Goal: Task Accomplishment & Management: Complete application form

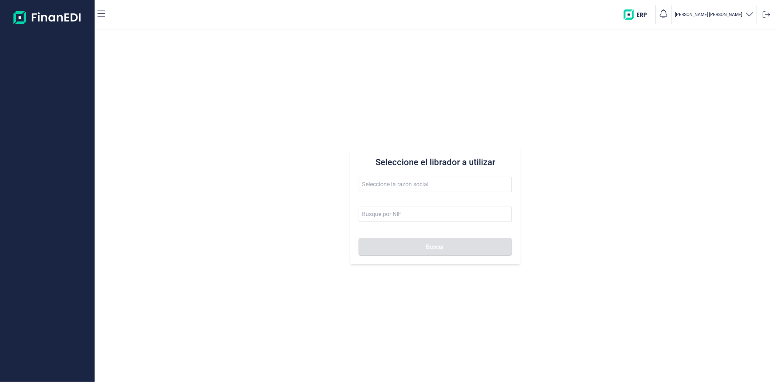
type input "KIOKIDS IBERICA SL"
drag, startPoint x: 422, startPoint y: 212, endPoint x: 286, endPoint y: 213, distance: 136.0
click at [286, 213] on div "Seleccione el librador a utilizar KIOKIDS IBERICA SL Buscar" at bounding box center [435, 206] width 681 height 352
click at [379, 188] on input "text" at bounding box center [435, 184] width 153 height 15
paste input "KIOKIDS IBERICA SL"
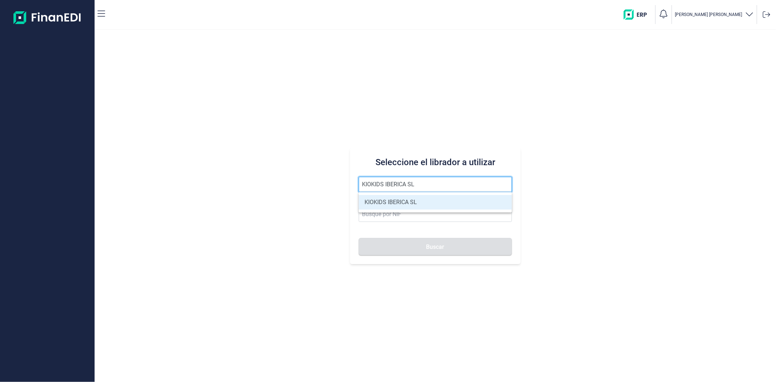
type input "KIOKIDS IBERICA SL"
click at [410, 200] on li "KIOKIDS IBERICA SL" at bounding box center [435, 202] width 153 height 15
type input "B73738304"
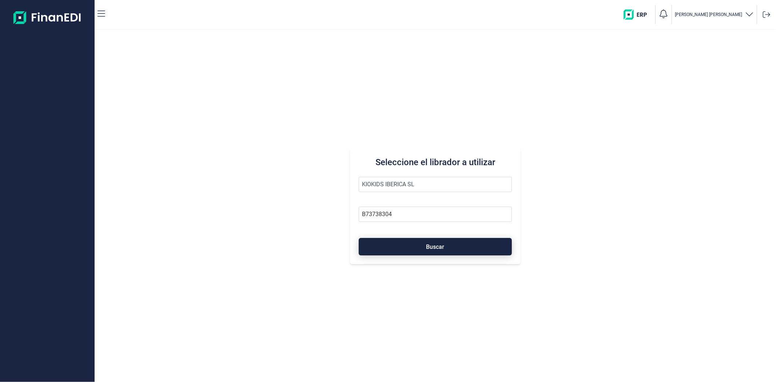
click at [407, 246] on button "Buscar" at bounding box center [435, 246] width 153 height 17
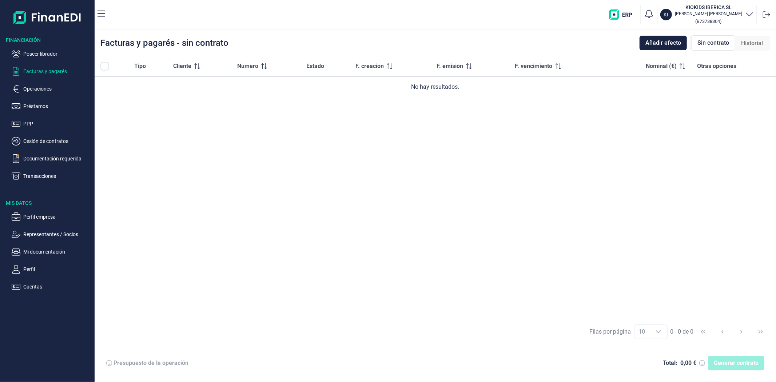
click at [371, 193] on div "Tipo Cliente Número Estado F. creación F. emisión F. vencimiento Nominal (€) Ot…" at bounding box center [435, 187] width 681 height 263
click at [260, 1] on nav "KI KIOKIDS IBERICA SL Laura Martin Peña ( B73738304 )" at bounding box center [435, 14] width 681 height 29
click at [57, 251] on p "Mi documentación" at bounding box center [57, 251] width 68 height 9
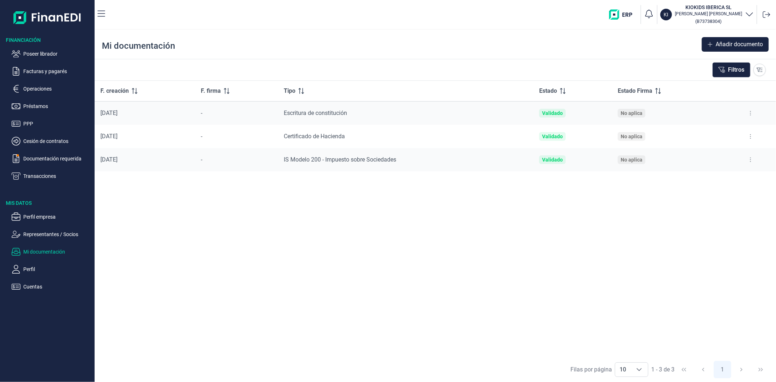
click at [753, 114] on button at bounding box center [750, 113] width 13 height 12
click at [699, 131] on span "Ver documento" at bounding box center [705, 131] width 35 height 7
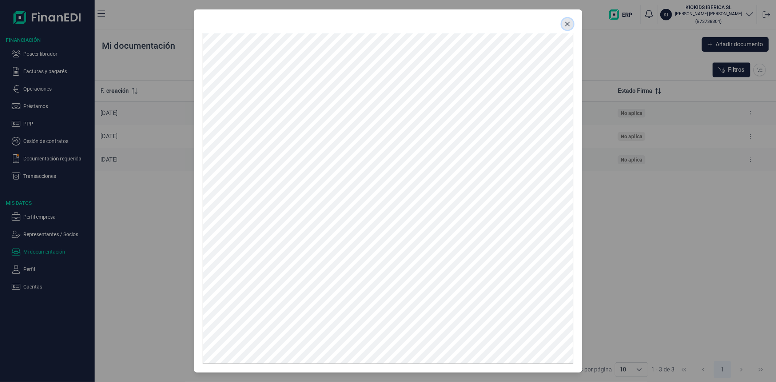
click at [564, 24] on icon "Close" at bounding box center [567, 24] width 6 height 6
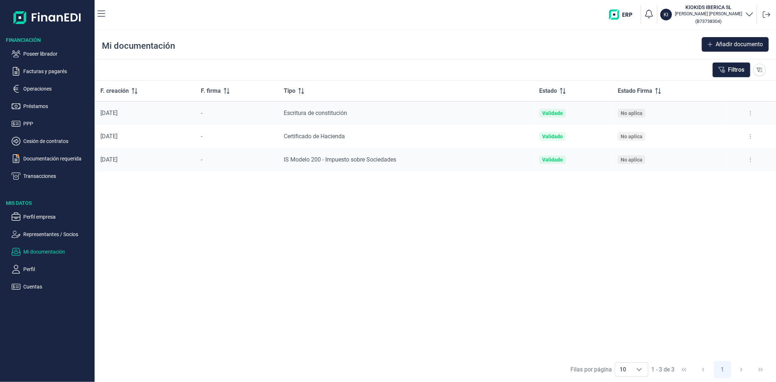
click at [713, 8] on h3 "KIOKIDS IBERICA SL" at bounding box center [708, 7] width 67 height 7
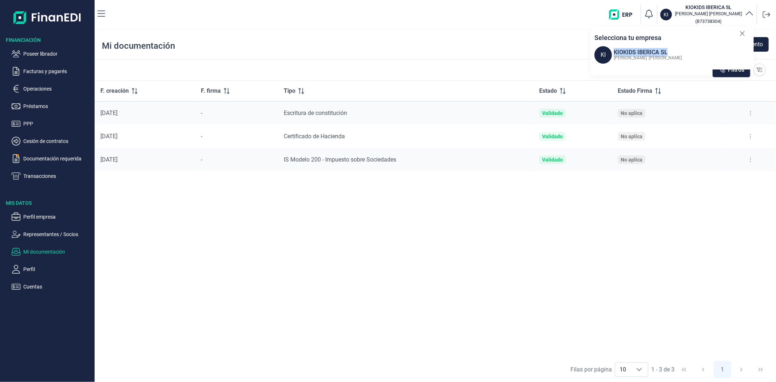
drag, startPoint x: 670, startPoint y: 53, endPoint x: 613, endPoint y: 52, distance: 56.4
click at [613, 52] on div "KI KIOKIDS IBERICA SL Laura Martin Peña" at bounding box center [673, 54] width 159 height 17
copy div "KIOKIDS IBERICA SL"
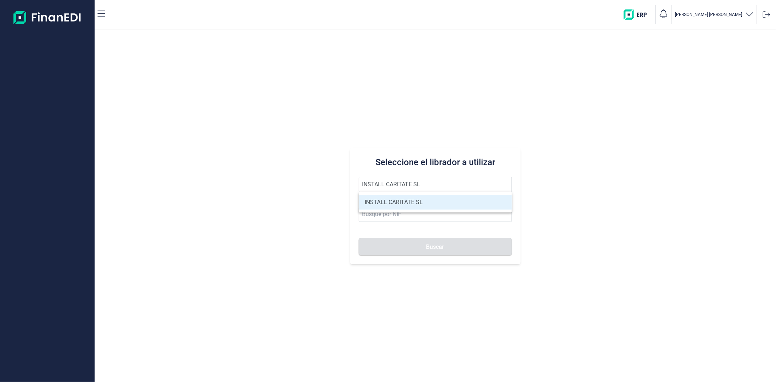
type input "INSTALL CARITATE SL"
click at [397, 201] on li "INSTALL CARITATE SL" at bounding box center [435, 202] width 153 height 15
type input "B56271646"
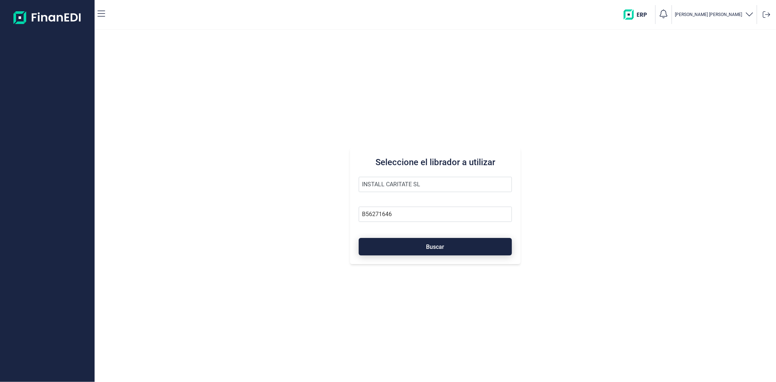
click at [402, 241] on button "Buscar" at bounding box center [435, 246] width 153 height 17
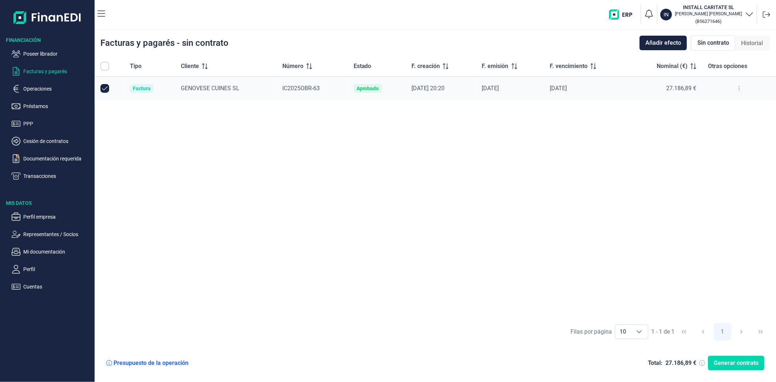
checkbox input "true"
click at [480, 223] on div "Tipo Cliente Número Estado F. creación F. emisión F. vencimiento Nominal (€) Ot…" at bounding box center [435, 187] width 681 height 263
click at [229, 148] on div "Tipo Cliente Número Estado F. creación F. emisión F. vencimiento Nominal (€) Ot…" at bounding box center [435, 187] width 681 height 263
click at [336, 151] on div "Tipo Cliente Número Estado F. creación F. emisión F. vencimiento Nominal (€) Ot…" at bounding box center [435, 187] width 681 height 263
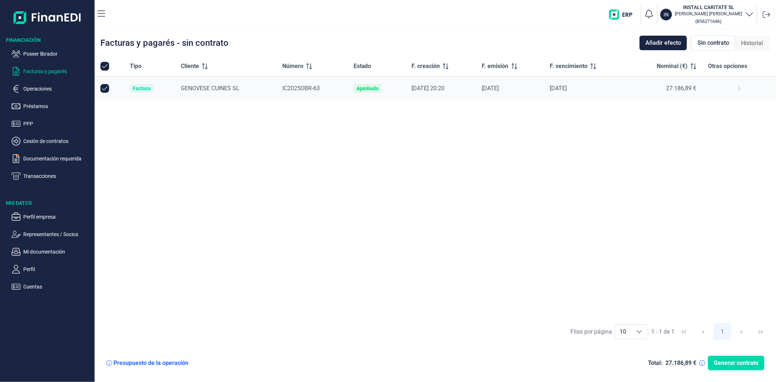
drag, startPoint x: 349, startPoint y: 239, endPoint x: 304, endPoint y: 241, distance: 45.5
click at [349, 239] on div "Tipo Cliente Número Estado F. creación F. emisión F. vencimiento Nominal (€) Ot…" at bounding box center [435, 187] width 681 height 263
click at [41, 215] on p "Perfil empresa" at bounding box center [57, 216] width 68 height 9
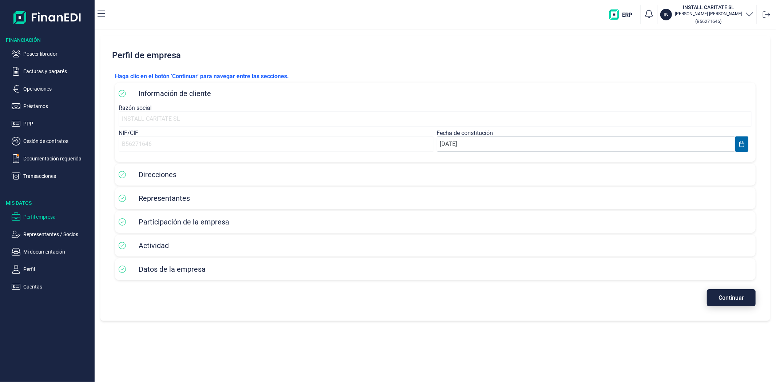
click at [728, 293] on button "Continuar" at bounding box center [731, 297] width 49 height 17
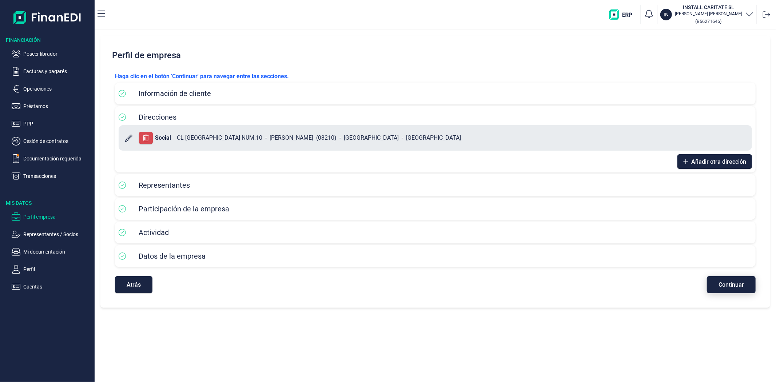
click at [729, 287] on span "Continuar" at bounding box center [730, 284] width 25 height 5
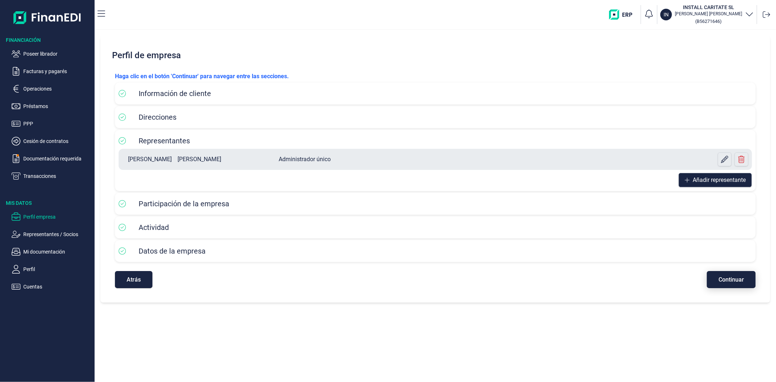
click at [729, 287] on button "Continuar" at bounding box center [731, 279] width 49 height 17
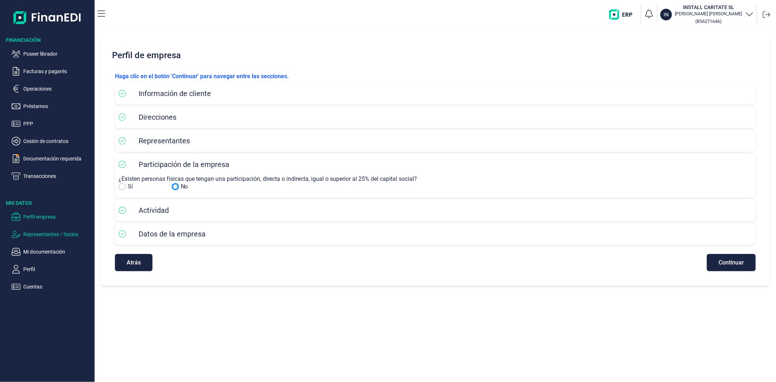
click at [48, 235] on p "Representantes / Socios" at bounding box center [57, 234] width 68 height 9
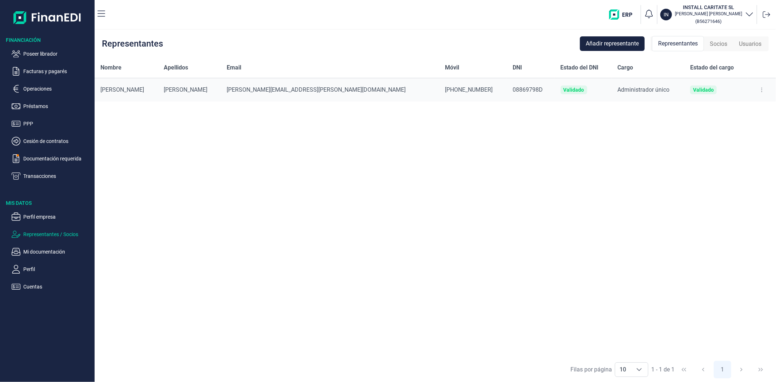
click at [758, 88] on button at bounding box center [761, 90] width 13 height 12
click at [716, 105] on span "Editar representante" at bounding box center [733, 107] width 46 height 7
select select "ES"
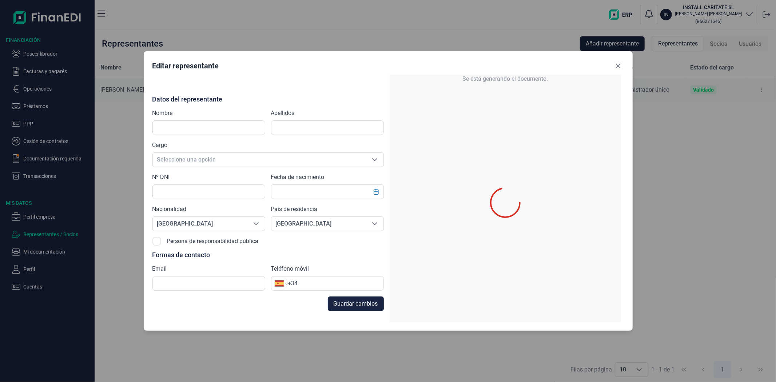
type input "[PERSON_NAME]"
type input "08869798D"
type input "[PERSON_NAME][EMAIL_ADDRESS][PERSON_NAME][DOMAIN_NAME]"
type input "[PHONE_NUMBER]"
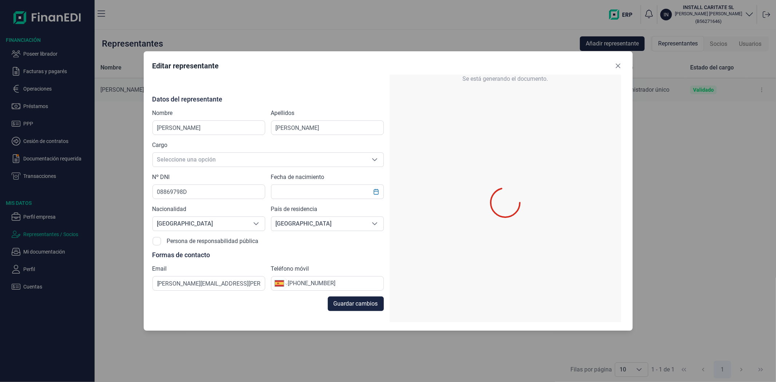
type input "[DATE]"
click at [616, 65] on icon "Close" at bounding box center [618, 66] width 6 height 6
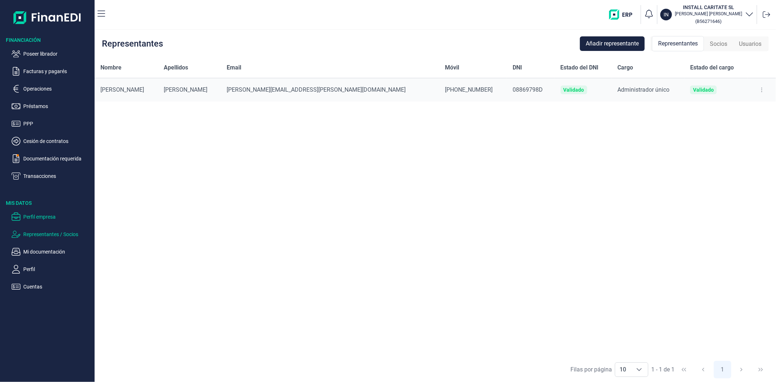
click at [41, 220] on p "Perfil empresa" at bounding box center [57, 216] width 68 height 9
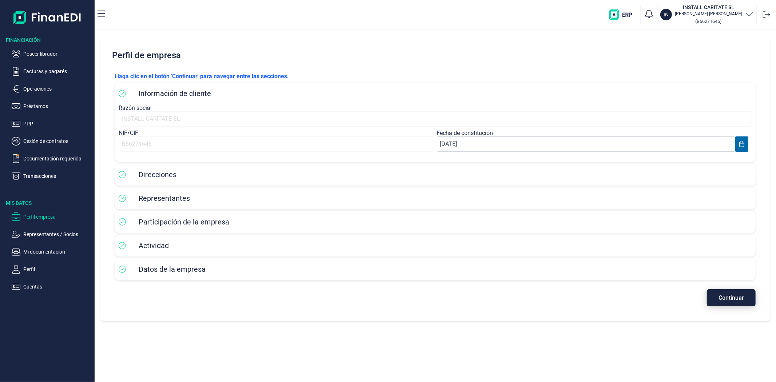
click at [718, 298] on span "Continuar" at bounding box center [730, 297] width 25 height 5
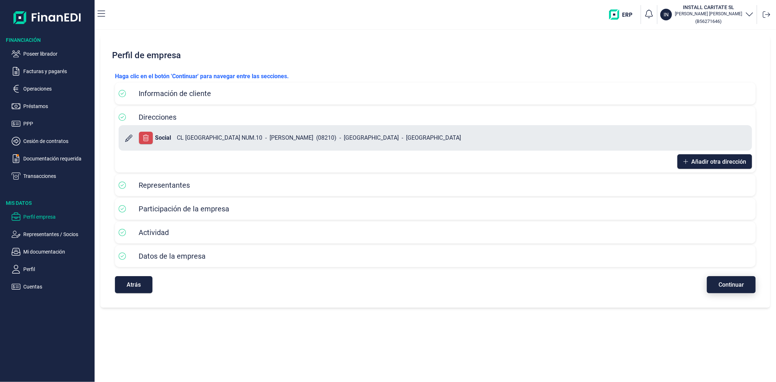
click at [722, 287] on span "Continuar" at bounding box center [730, 284] width 25 height 5
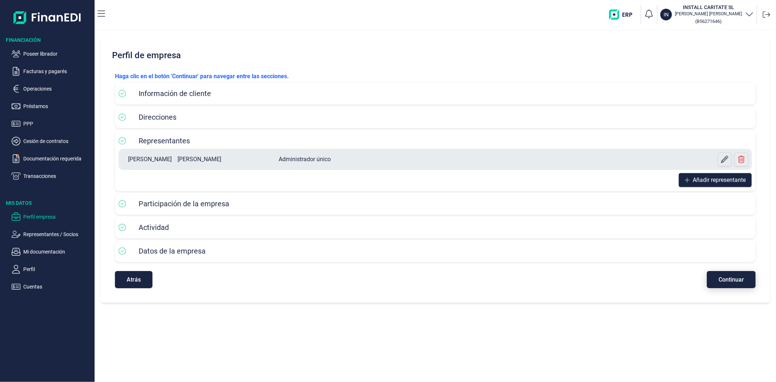
click at [724, 278] on span "Continuar" at bounding box center [730, 279] width 25 height 5
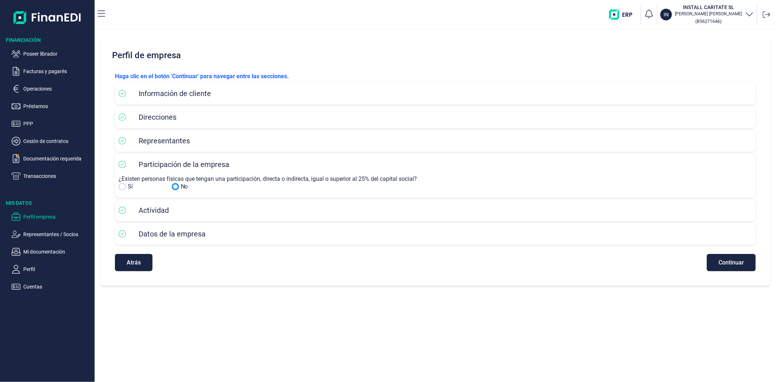
click at [123, 186] on input "No" at bounding box center [122, 186] width 7 height 7
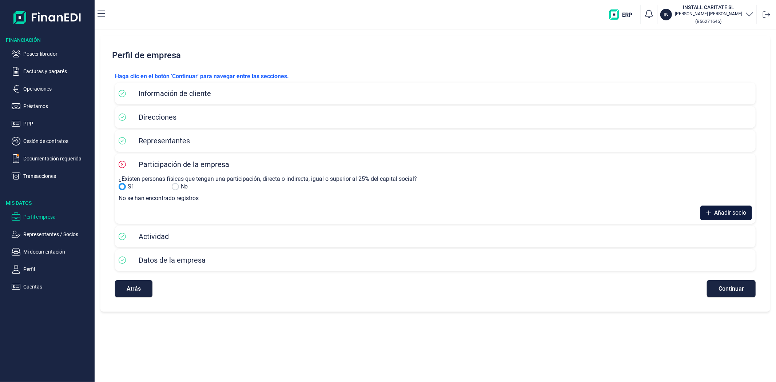
click at [708, 212] on icon at bounding box center [708, 213] width 5 height 6
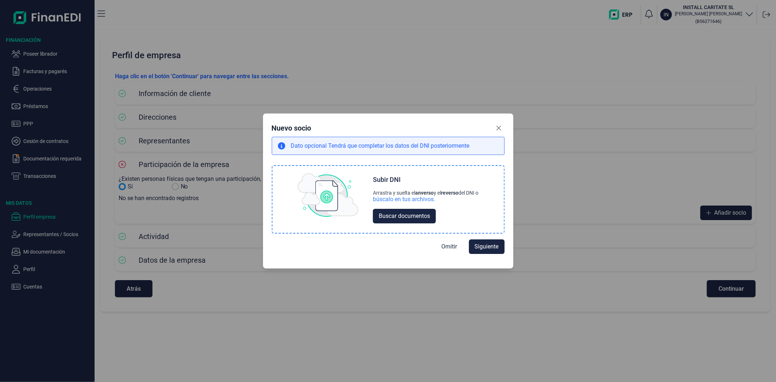
click at [418, 199] on div "búscalo en tus archivos." at bounding box center [404, 199] width 62 height 7
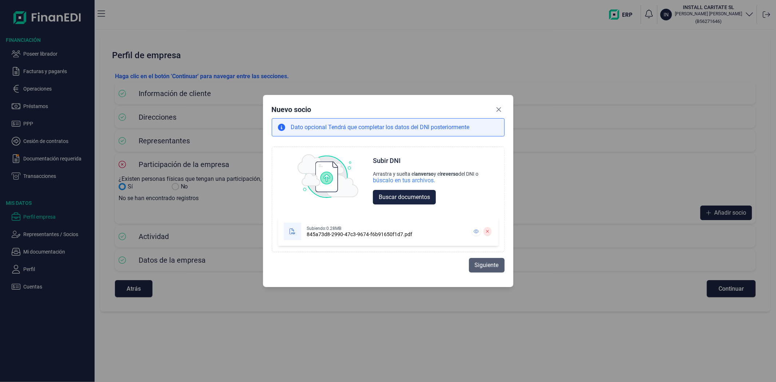
click at [483, 266] on span "Siguiente" at bounding box center [487, 265] width 24 height 9
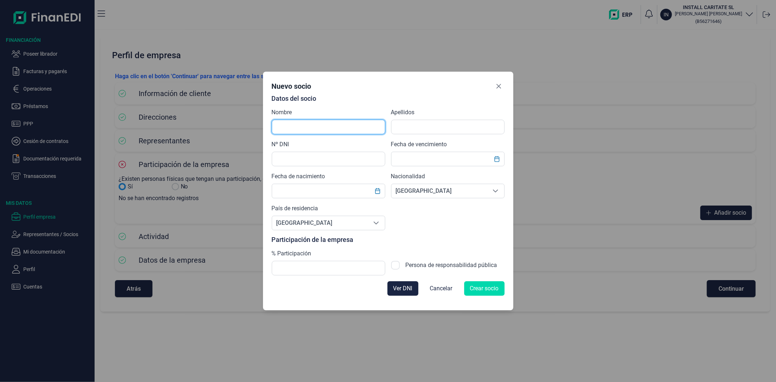
click at [335, 131] on input "text" at bounding box center [328, 127] width 113 height 15
type input "d"
click at [337, 129] on input "[PERSON_NAME]" at bounding box center [328, 127] width 113 height 15
click at [335, 129] on input "[PERSON_NAME]" at bounding box center [328, 127] width 113 height 15
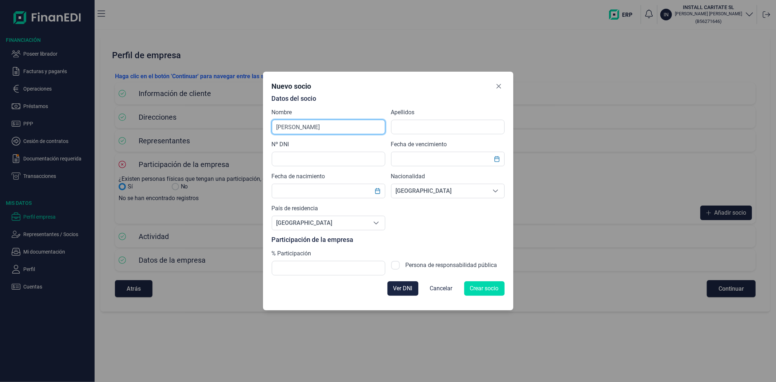
click at [333, 130] on input "[PERSON_NAME]" at bounding box center [328, 127] width 113 height 15
type input "[PERSON_NAME]"
click at [404, 124] on input "text" at bounding box center [447, 127] width 113 height 15
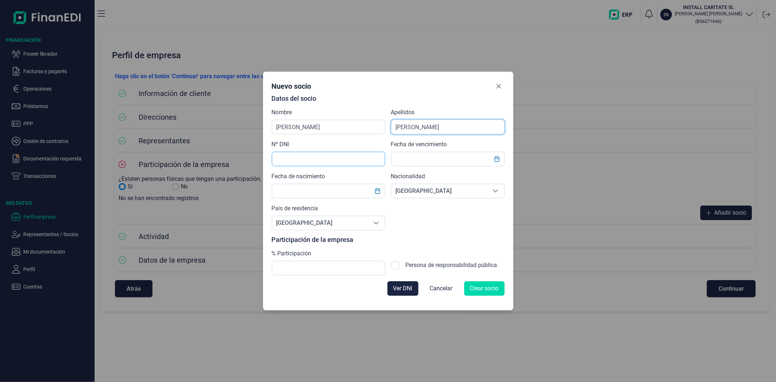
type input "[PERSON_NAME]"
click at [340, 164] on input "text" at bounding box center [328, 159] width 113 height 15
type input "2"
type input "08869798D"
click at [411, 162] on input "text" at bounding box center [447, 159] width 113 height 15
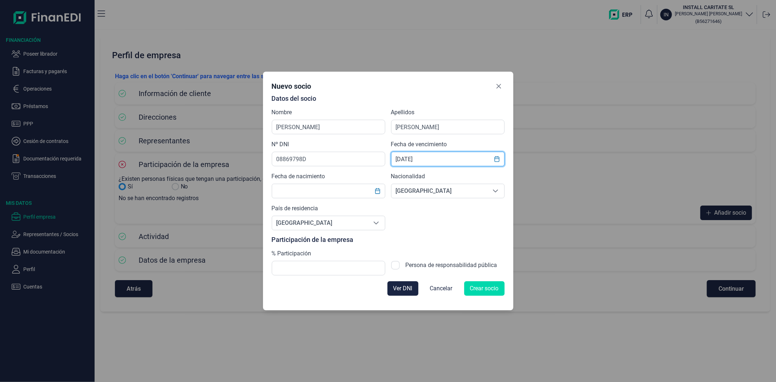
type input "[DATE]"
click at [337, 199] on div "Datos del socio Nombre [PERSON_NAME] Apellidos [PERSON_NAME] Nº DNI 08869798D F…" at bounding box center [388, 185] width 233 height 180
click at [335, 190] on input "text" at bounding box center [328, 191] width 113 height 15
type input "[DATE]"
click at [333, 276] on div "Ver DNI Cancelar Crear socio" at bounding box center [388, 288] width 233 height 26
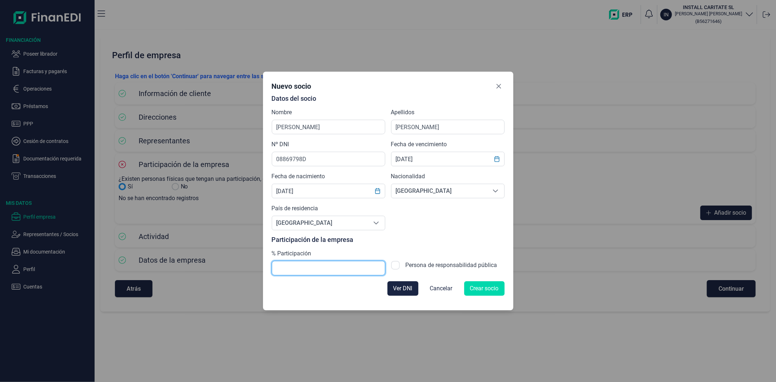
click at [333, 268] on input "text" at bounding box center [328, 268] width 113 height 15
type input "100,00"
click at [488, 229] on div "Datos del socio Nombre [PERSON_NAME] Apellidos [PERSON_NAME] Nº DNI 08869798D F…" at bounding box center [388, 185] width 233 height 180
click at [480, 287] on span "Crear socio" at bounding box center [484, 288] width 29 height 9
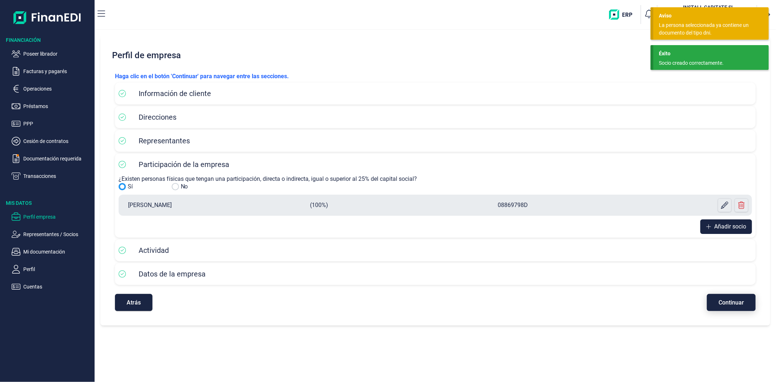
click at [718, 304] on span "Continuar" at bounding box center [730, 302] width 25 height 5
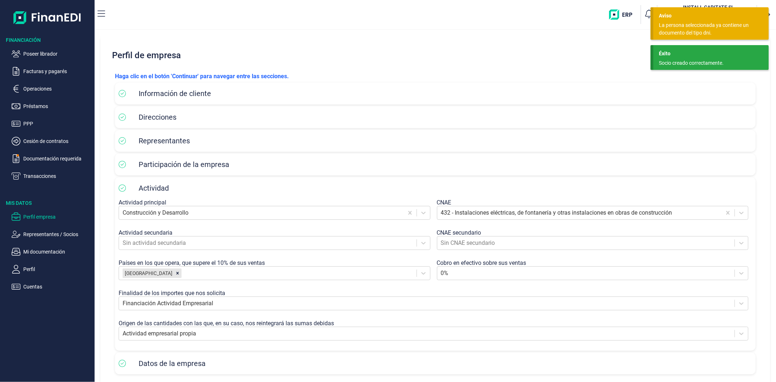
scroll to position [33, 0]
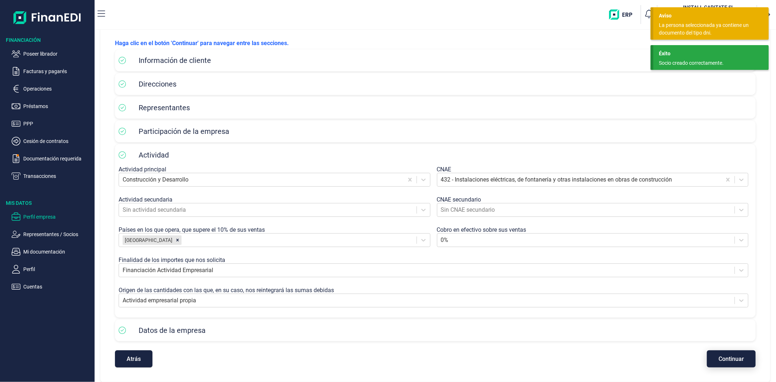
click at [714, 357] on button "Continuar" at bounding box center [731, 358] width 49 height 17
select select "ES"
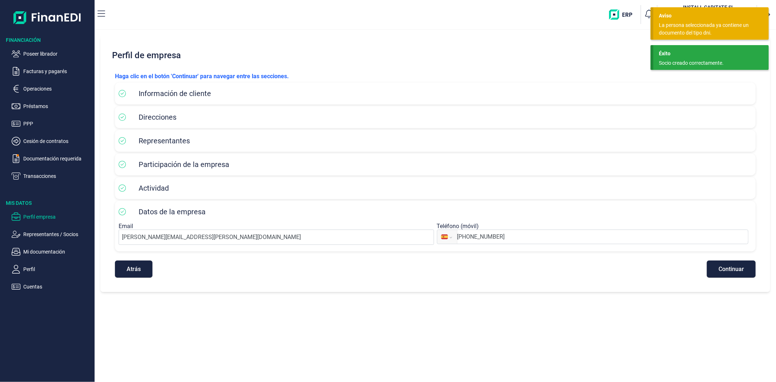
scroll to position [0, 0]
click at [730, 267] on span "Continuar" at bounding box center [730, 268] width 25 height 5
drag, startPoint x: 674, startPoint y: 66, endPoint x: 673, endPoint y: 48, distance: 18.2
click at [674, 65] on div "Socio creado correctamente." at bounding box center [708, 63] width 99 height 8
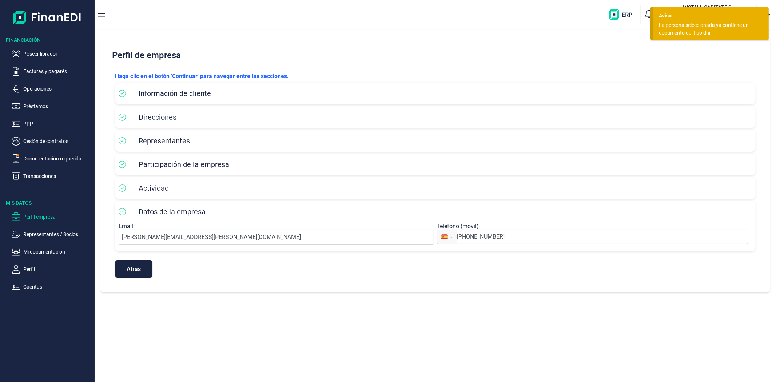
click at [675, 27] on div "La persona seleccionada ya contiene un documento del tipo dni." at bounding box center [708, 28] width 99 height 15
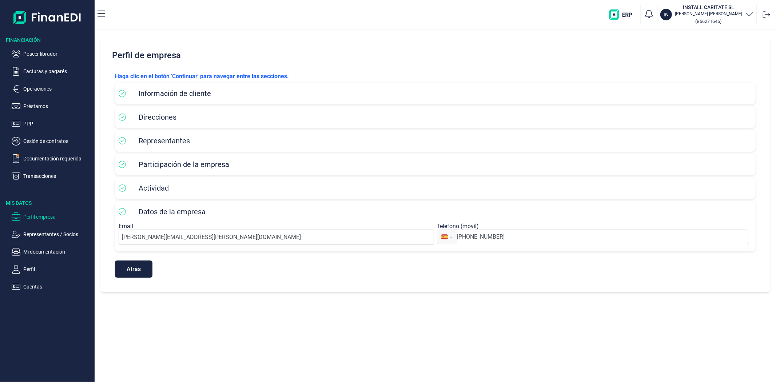
click at [751, 11] on icon "button" at bounding box center [749, 13] width 9 height 9
drag, startPoint x: 677, startPoint y: 51, endPoint x: 613, endPoint y: 50, distance: 64.0
click at [613, 50] on div "IN INSTALL CARITATE SL [PERSON_NAME]" at bounding box center [673, 54] width 159 height 17
copy div "INSTALL CARITATE SL"
click at [435, 329] on div "Perfil de empresa Haga clic en el botón 'Continuar' para navegar entre las secc…" at bounding box center [435, 206] width 681 height 352
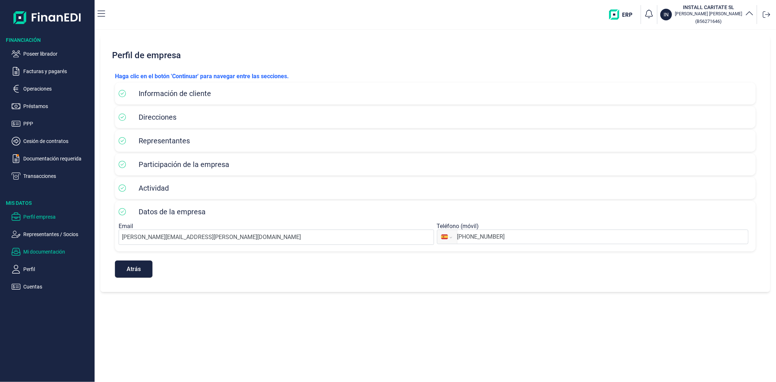
click at [39, 252] on p "Mi documentación" at bounding box center [57, 251] width 68 height 9
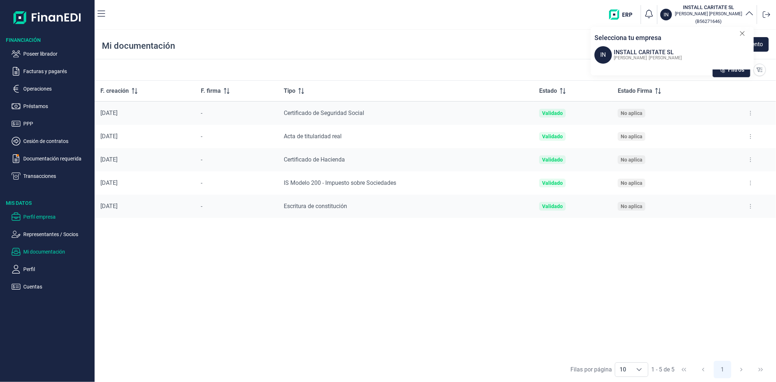
click at [35, 216] on p "Perfil empresa" at bounding box center [57, 216] width 68 height 9
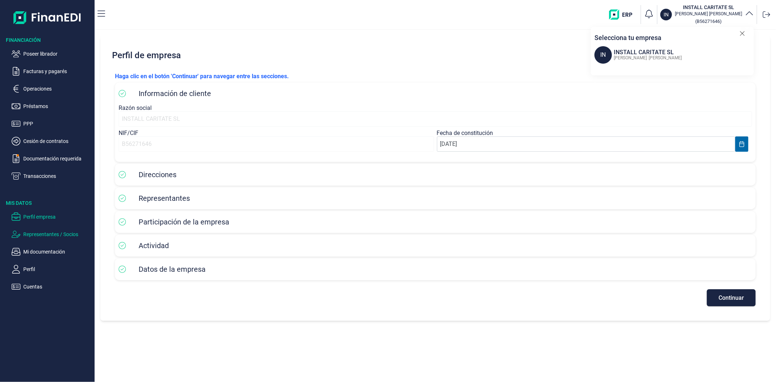
click at [39, 233] on p "Representantes / Socios" at bounding box center [57, 234] width 68 height 9
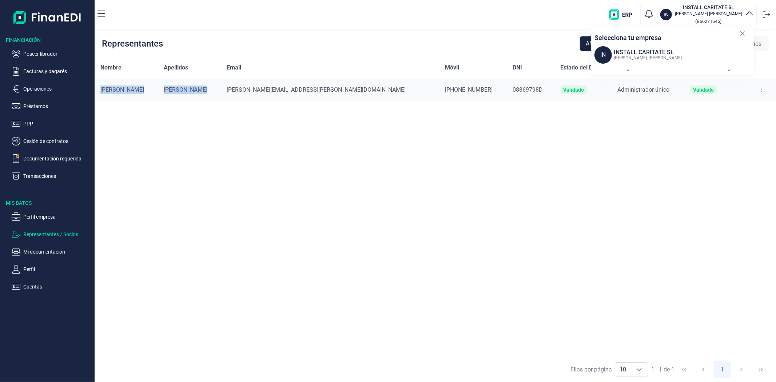
drag, startPoint x: 99, startPoint y: 89, endPoint x: 230, endPoint y: 86, distance: 130.6
click at [230, 86] on tr "[PERSON_NAME] LOPEZ [EMAIL_ADDRESS][PERSON_NAME][DOMAIN_NAME] [PHONE_NUMBER] 08…" at bounding box center [435, 90] width 681 height 24
copy tr "[PERSON_NAME]"
drag, startPoint x: 44, startPoint y: 254, endPoint x: 62, endPoint y: 255, distance: 17.9
click at [44, 254] on p "Mi documentación" at bounding box center [57, 251] width 68 height 9
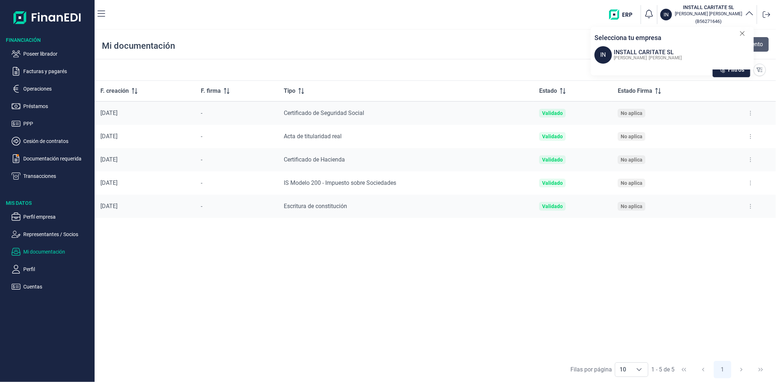
click at [761, 43] on span "Añadir documento" at bounding box center [738, 44] width 47 height 9
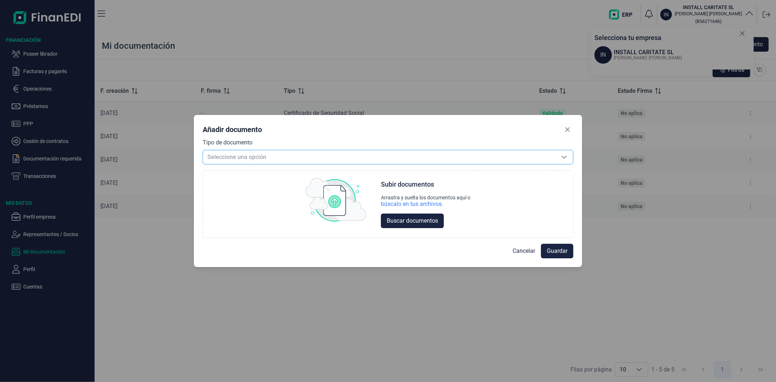
click at [434, 156] on span "Seleccione una opción" at bounding box center [379, 157] width 352 height 14
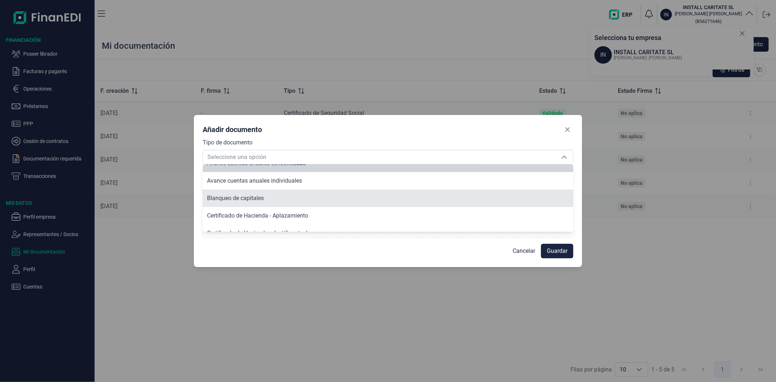
scroll to position [52, 0]
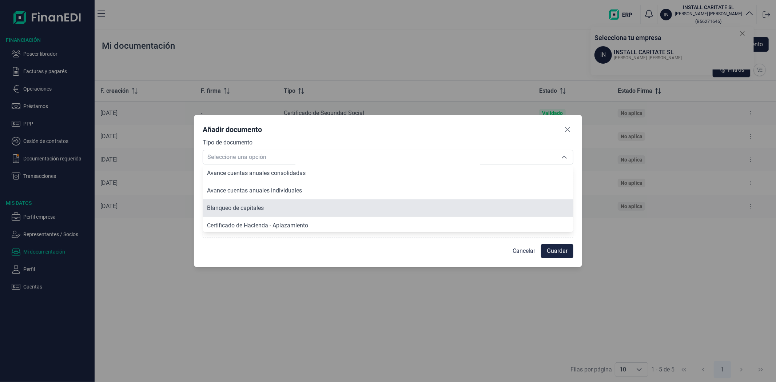
click at [259, 206] on span "Blanqueo de capitales" at bounding box center [235, 207] width 57 height 7
type input "Blanqueo de capitales"
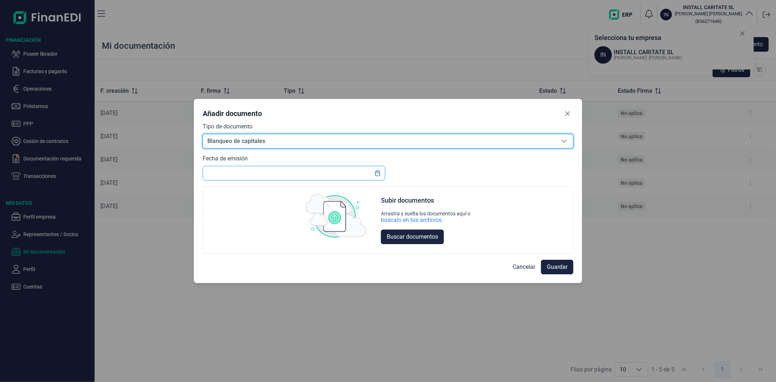
click at [340, 176] on input "text" at bounding box center [294, 173] width 182 height 15
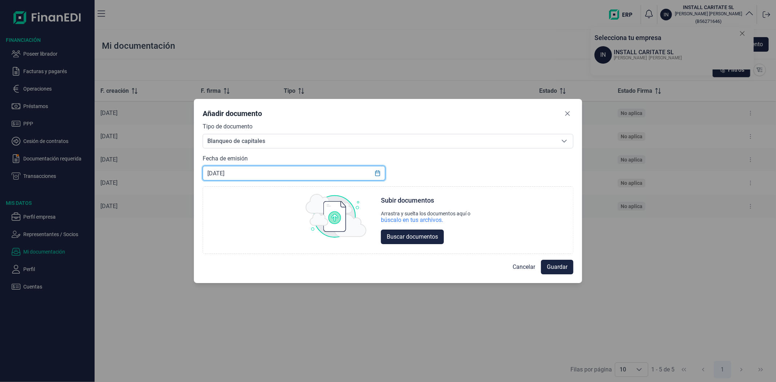
type input "[DATE]"
click at [489, 154] on div "Tipo de documento Blanqueo de capitales [GEOGRAPHIC_DATA] de capitales [GEOGRAP…" at bounding box center [388, 188] width 371 height 132
click at [422, 220] on div "búscalo en tus archivos." at bounding box center [412, 219] width 62 height 7
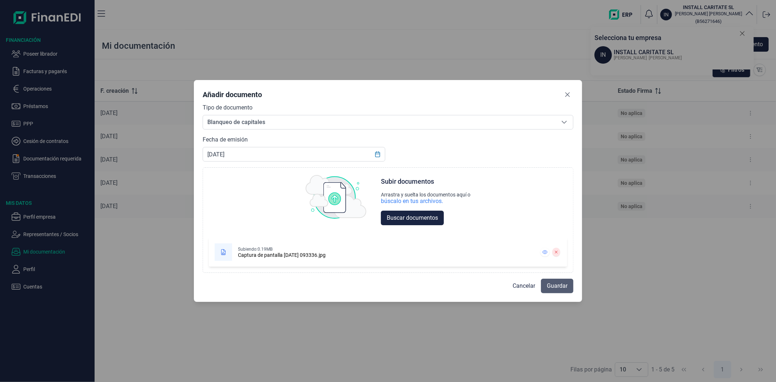
click at [556, 283] on span "Guardar" at bounding box center [557, 285] width 21 height 9
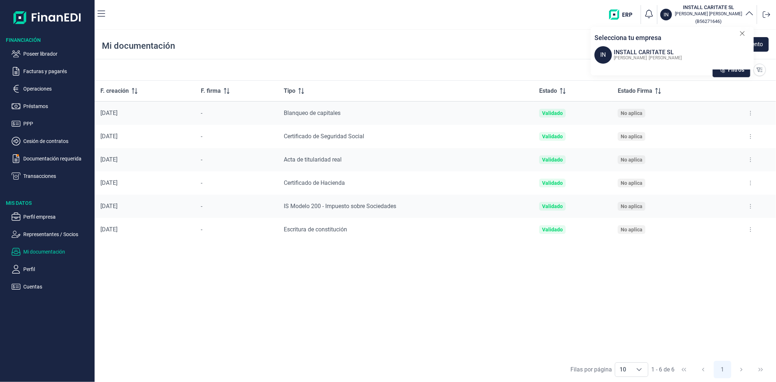
click at [744, 35] on icon at bounding box center [741, 33] width 5 height 7
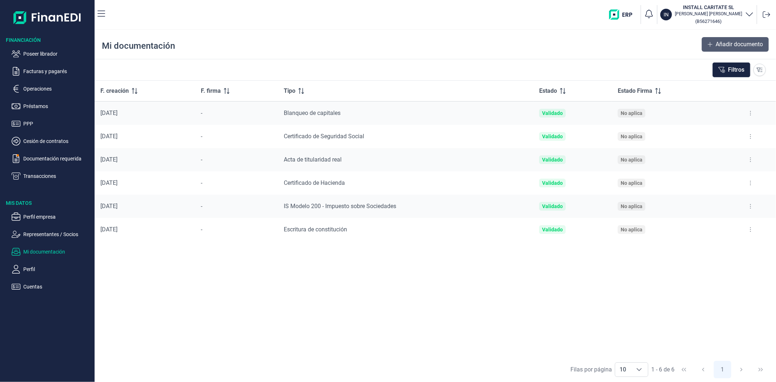
click at [757, 45] on span "Añadir documento" at bounding box center [738, 44] width 47 height 9
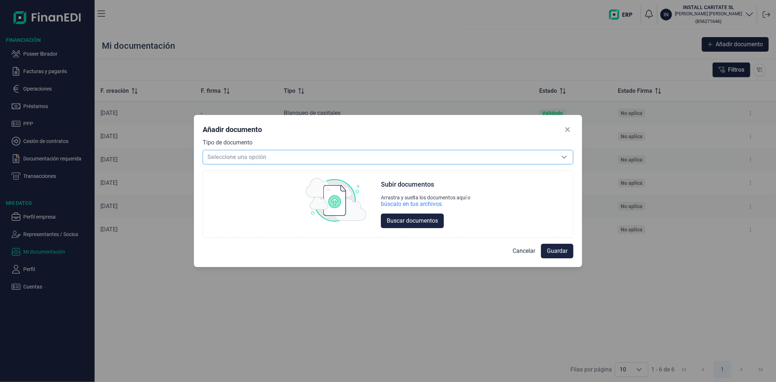
click at [244, 151] on span "Seleccione una opción" at bounding box center [379, 157] width 352 height 14
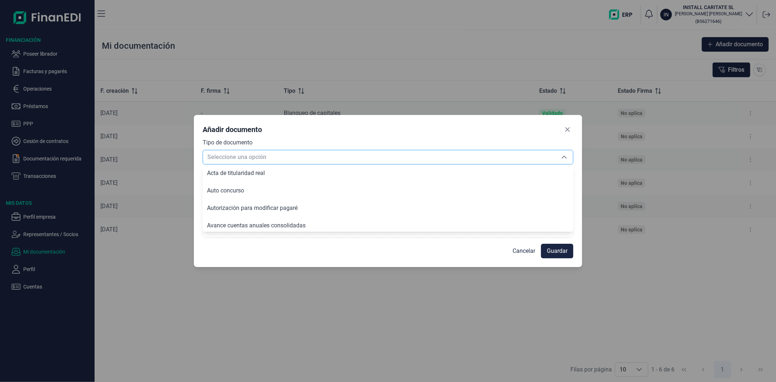
click at [245, 157] on span "Seleccione una opción" at bounding box center [379, 157] width 352 height 14
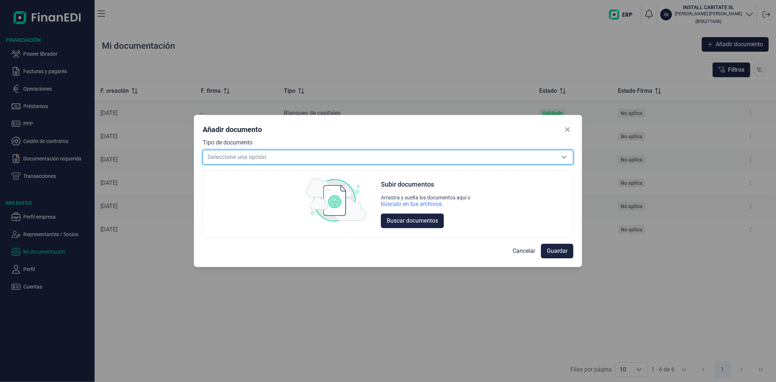
click at [244, 165] on div "Tipo de documento Seleccione una opción Seleccione una opción Choose Subir docu…" at bounding box center [388, 188] width 371 height 100
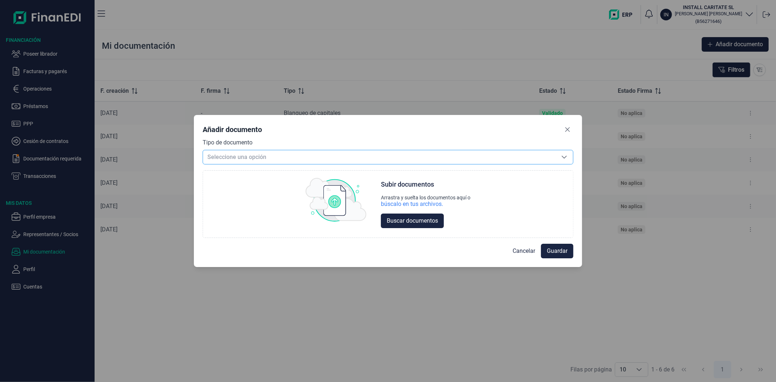
click at [243, 155] on span "Seleccione una opción" at bounding box center [379, 157] width 352 height 14
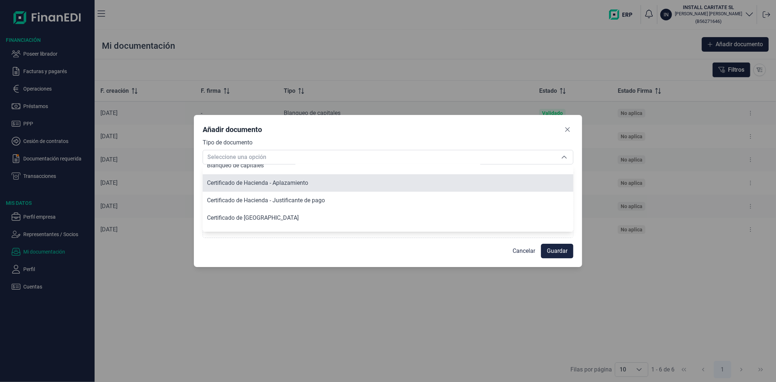
scroll to position [81, 0]
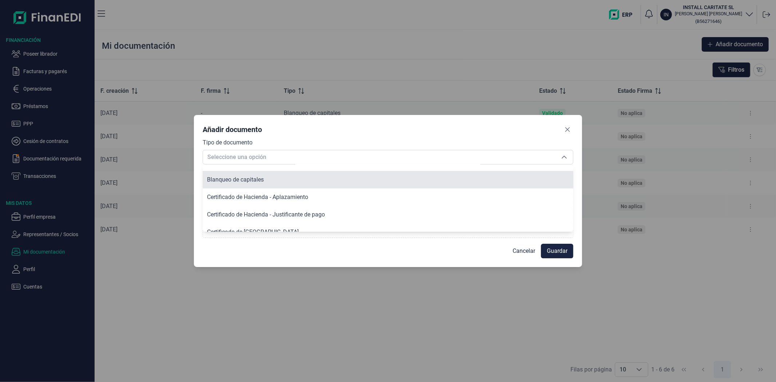
click at [243, 180] on span "Blanqueo de capitales" at bounding box center [235, 179] width 57 height 7
type input "Blanqueo de capitales"
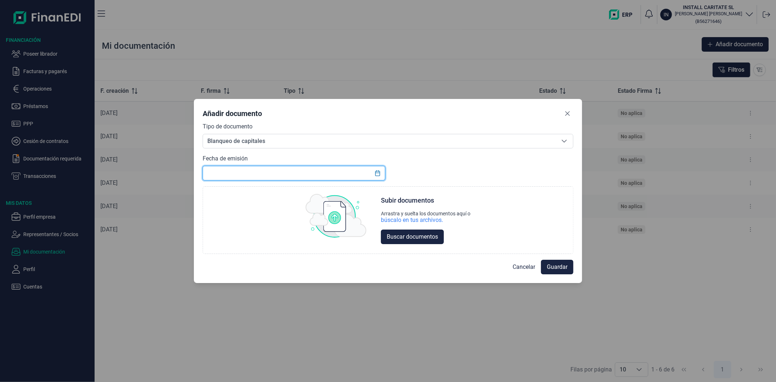
click at [288, 176] on input "text" at bounding box center [294, 173] width 182 height 15
type input "[DATE]"
click at [427, 217] on div "búscalo en tus archivos." at bounding box center [412, 219] width 62 height 7
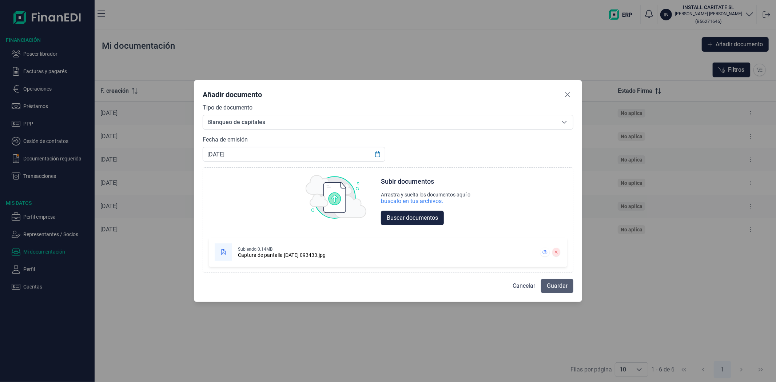
click at [550, 286] on span "Guardar" at bounding box center [557, 285] width 21 height 9
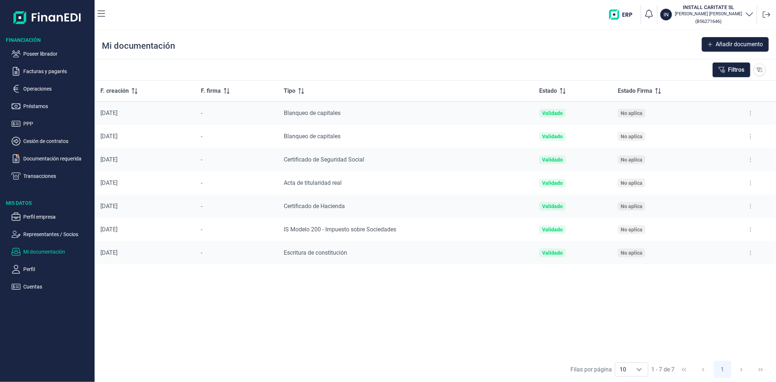
click at [364, 313] on div "F. creación F. firma Tipo Estado Estado Firma [DATE] - Blanqueo de capitales Va…" at bounding box center [435, 219] width 681 height 276
click at [234, 49] on div "Mi documentación Añadir documento" at bounding box center [435, 44] width 681 height 29
click at [430, 290] on div "F. creación F. firma Tipo Estado Estado Firma [DATE] - Blanqueo de capitales Va…" at bounding box center [435, 219] width 681 height 276
click at [47, 216] on p "Perfil empresa" at bounding box center [57, 216] width 68 height 9
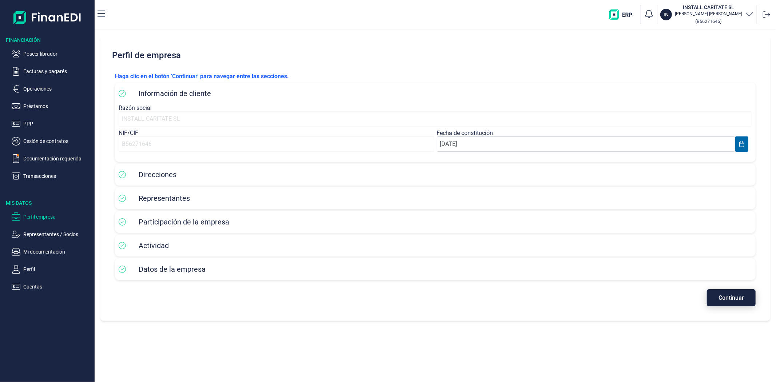
click at [730, 295] on span "Continuar" at bounding box center [730, 297] width 25 height 5
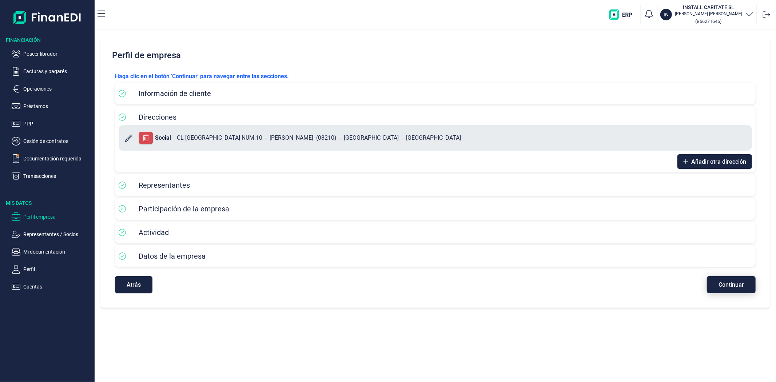
click at [724, 285] on span "Continuar" at bounding box center [730, 284] width 25 height 5
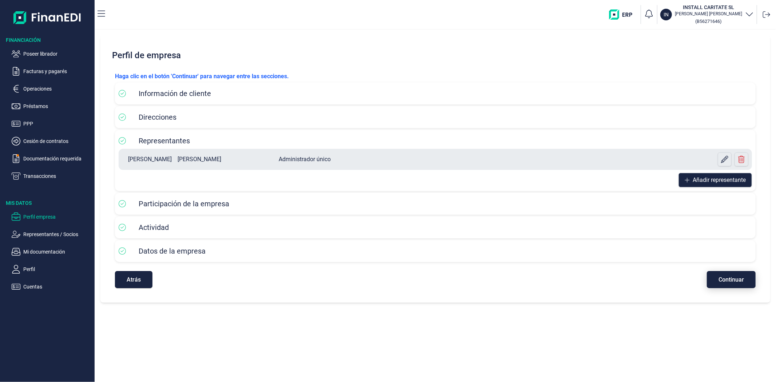
click at [723, 285] on button "Continuar" at bounding box center [731, 279] width 49 height 17
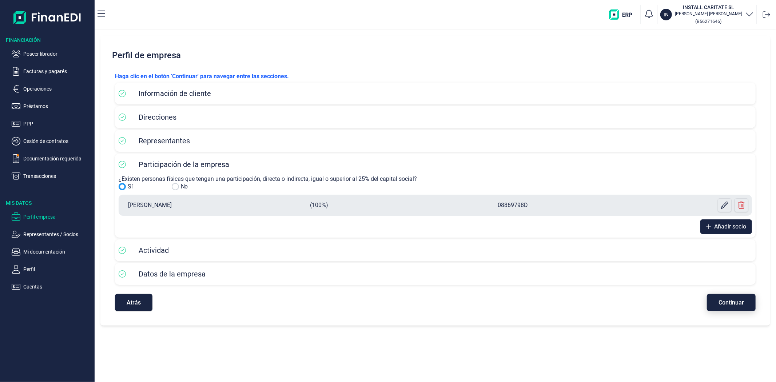
click at [730, 300] on span "Continuar" at bounding box center [730, 302] width 25 height 5
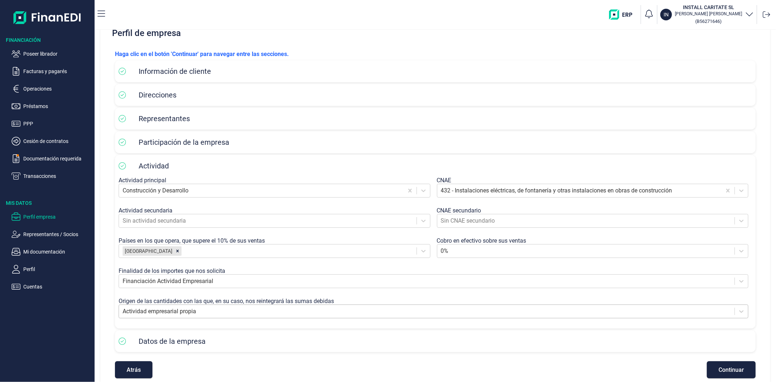
scroll to position [33, 0]
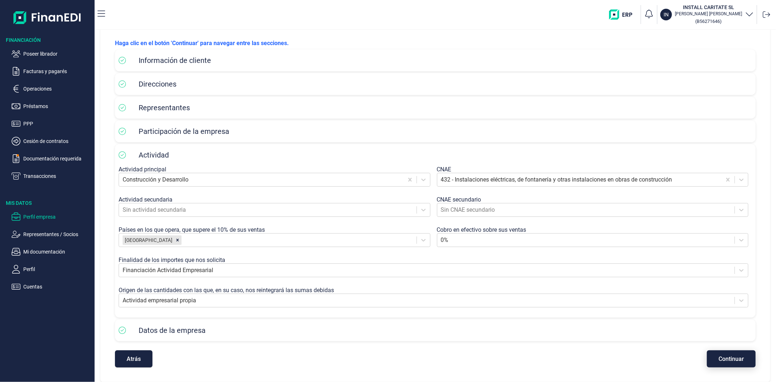
click at [709, 356] on button "Continuar" at bounding box center [731, 358] width 49 height 17
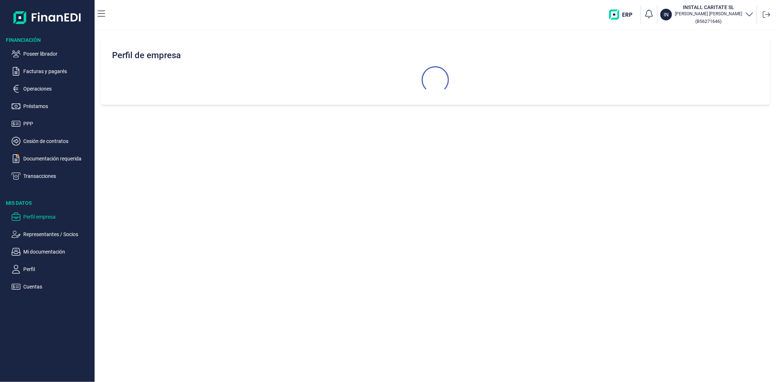
scroll to position [0, 0]
select select "ES"
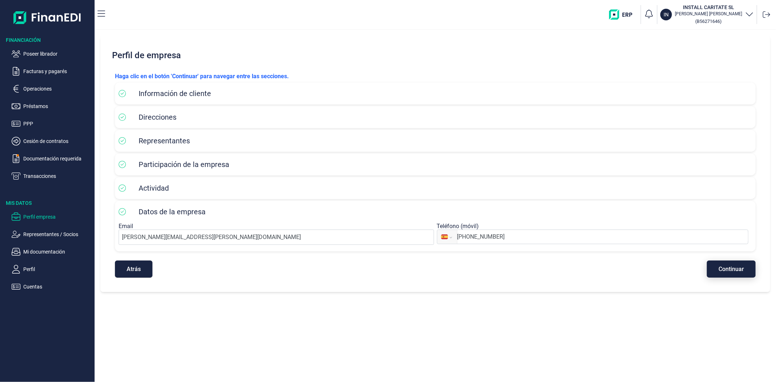
click at [722, 273] on button "Continuar" at bounding box center [731, 268] width 49 height 17
click at [747, 12] on icon "button" at bounding box center [749, 13] width 9 height 9
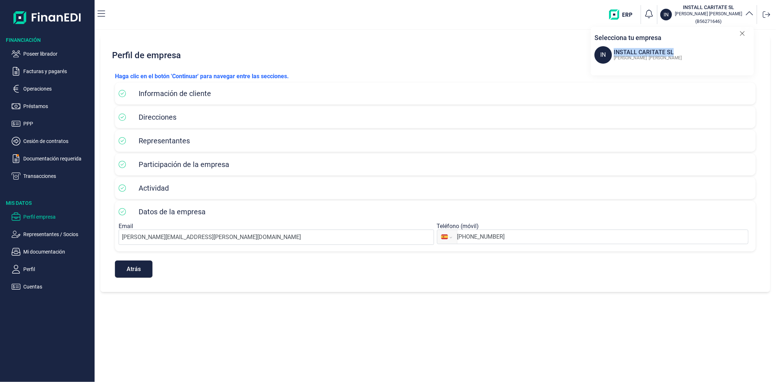
drag, startPoint x: 678, startPoint y: 54, endPoint x: 614, endPoint y: 45, distance: 64.9
click at [614, 45] on div "Selecciona tu empresa IN INSTALL CARITATE SL [PERSON_NAME]" at bounding box center [672, 48] width 163 height 43
copy div "INSTALL CARITATE SL"
